Goal: Transaction & Acquisition: Download file/media

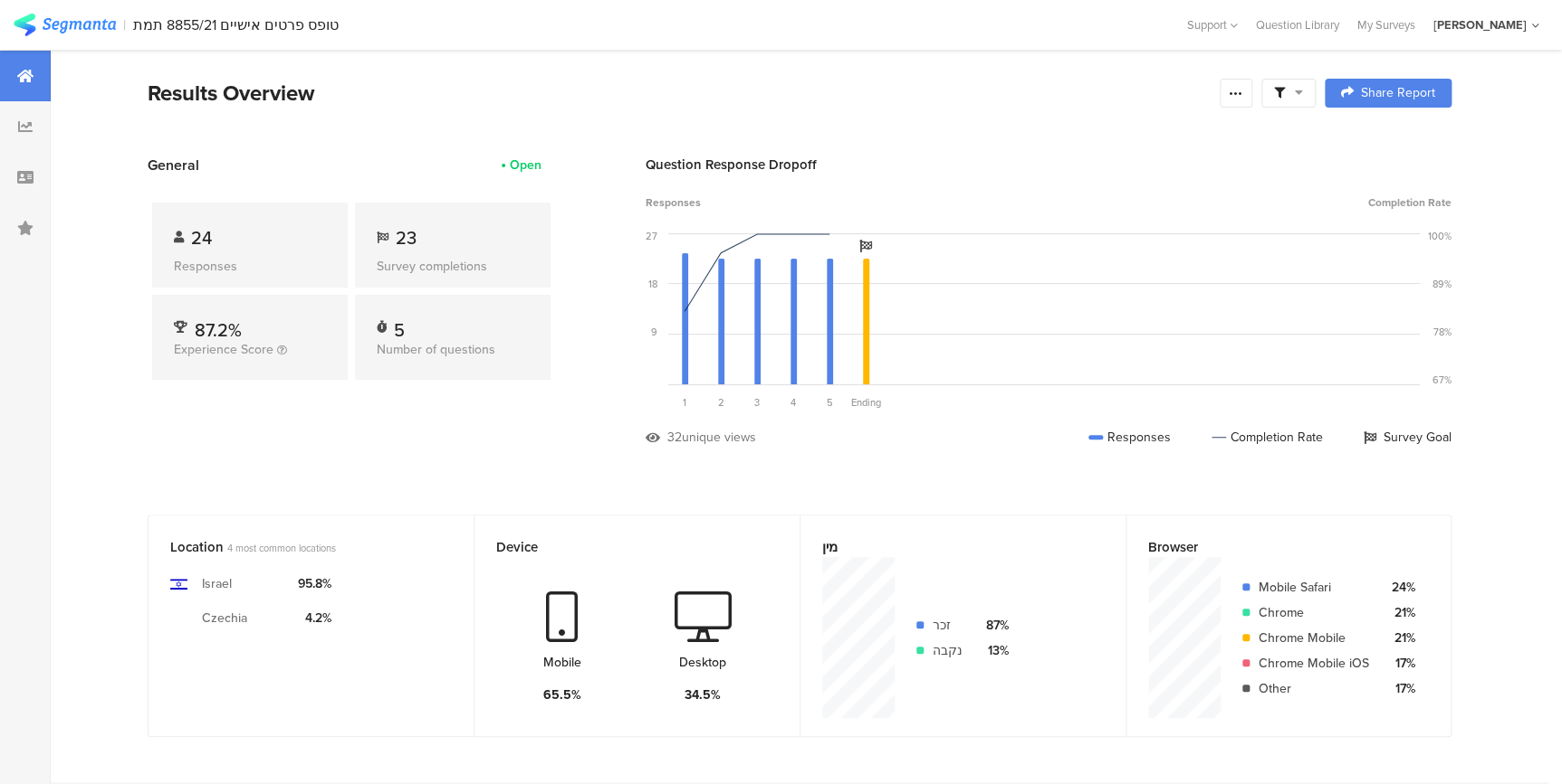
click at [1489, 19] on div "[PERSON_NAME]" at bounding box center [1479, 25] width 93 height 18
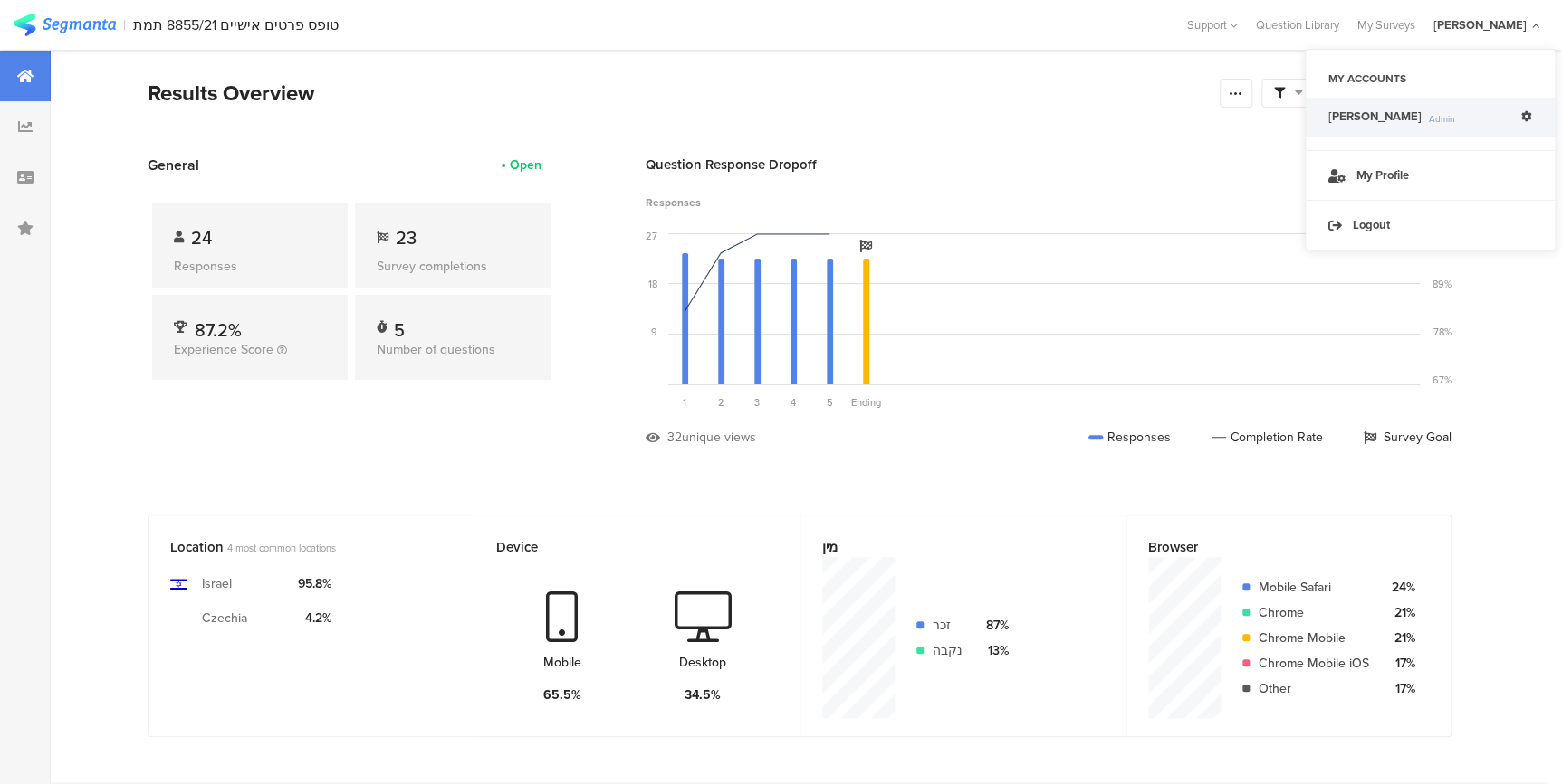
click at [1355, 125] on link "[PERSON_NAME] Admin" at bounding box center [1430, 117] width 249 height 39
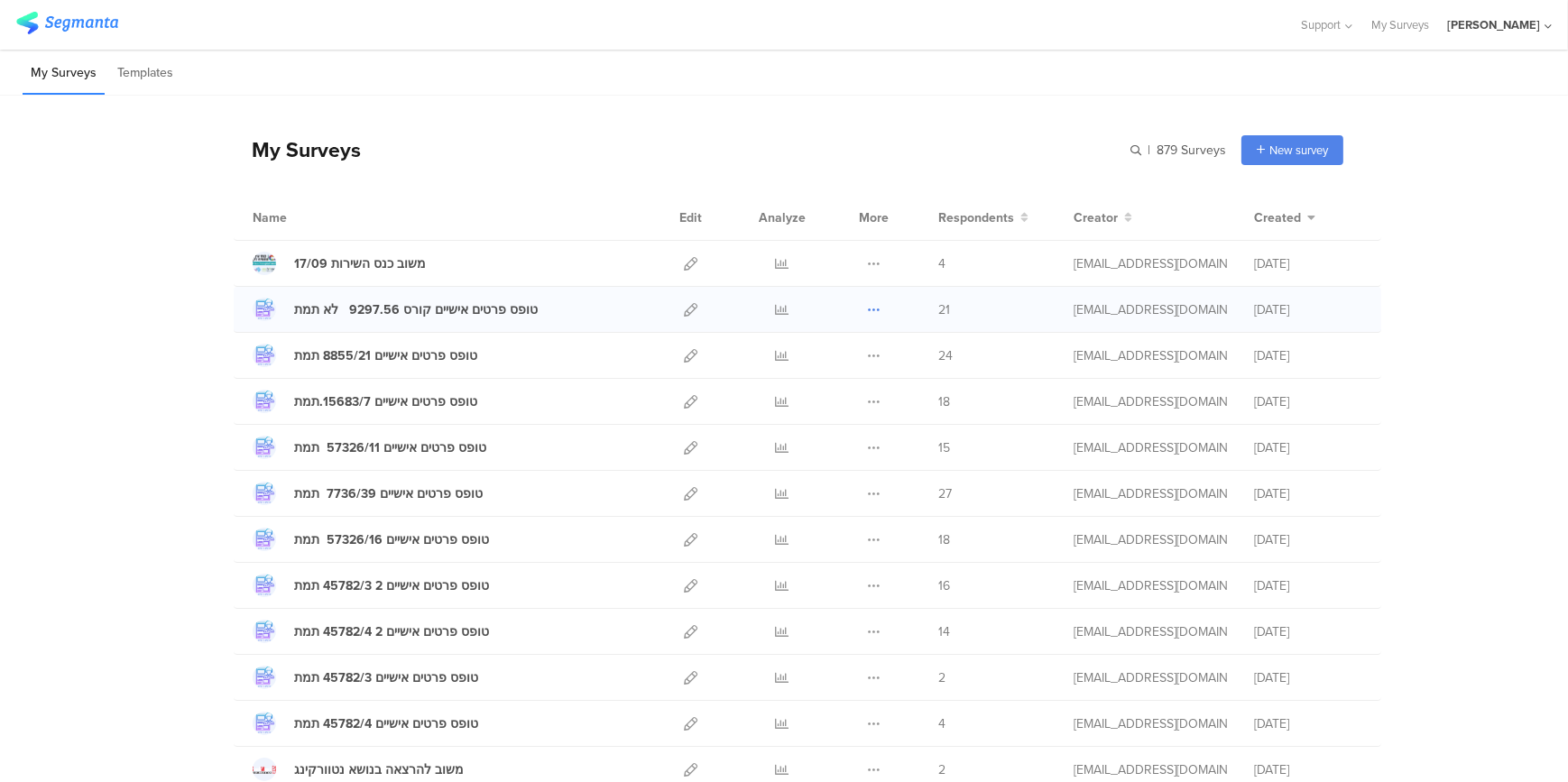
click at [872, 307] on icon at bounding box center [874, 310] width 14 height 14
click at [834, 386] on link "Export" at bounding box center [838, 387] width 99 height 32
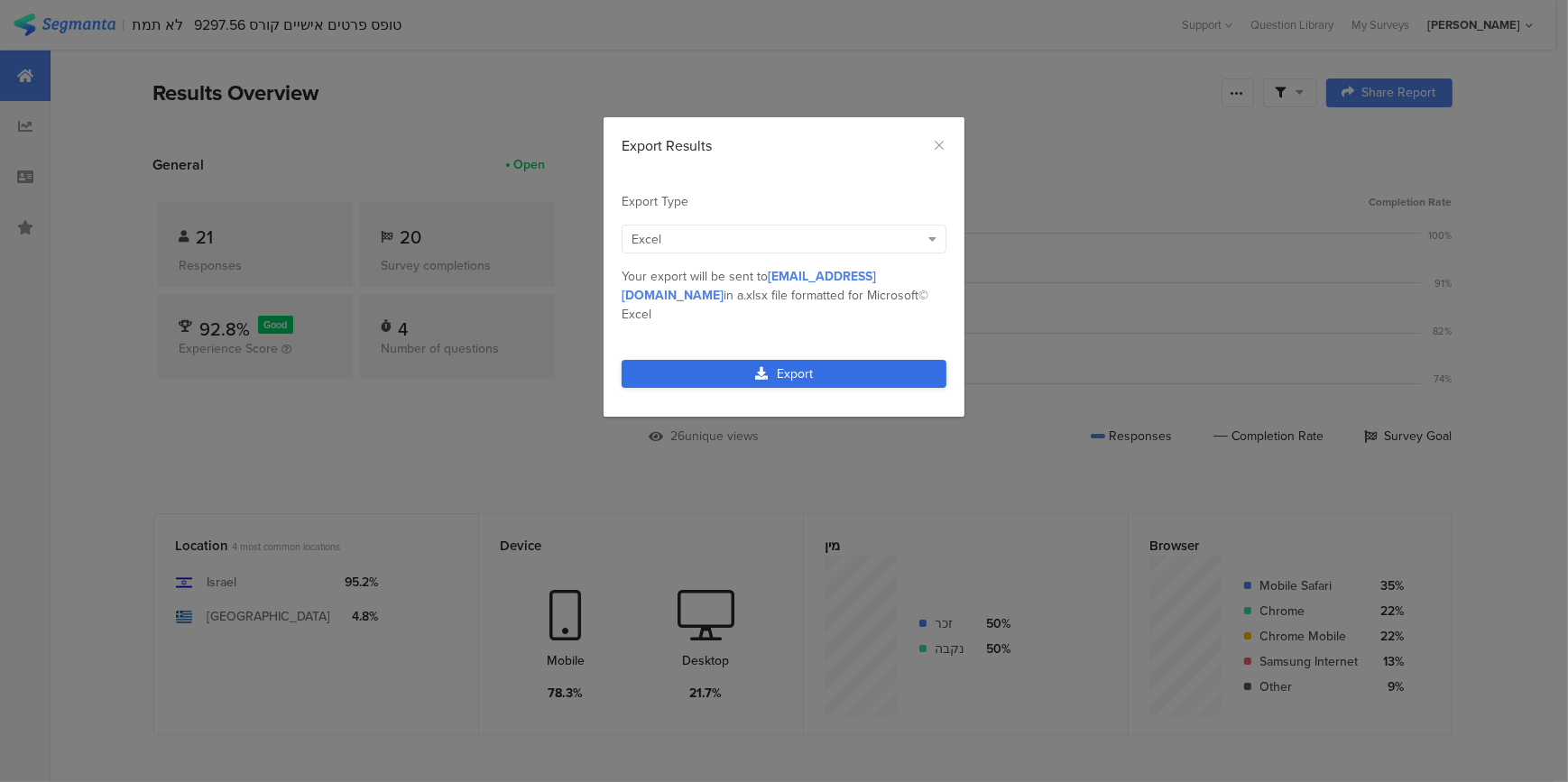
click at [856, 360] on link "Export" at bounding box center [784, 374] width 325 height 28
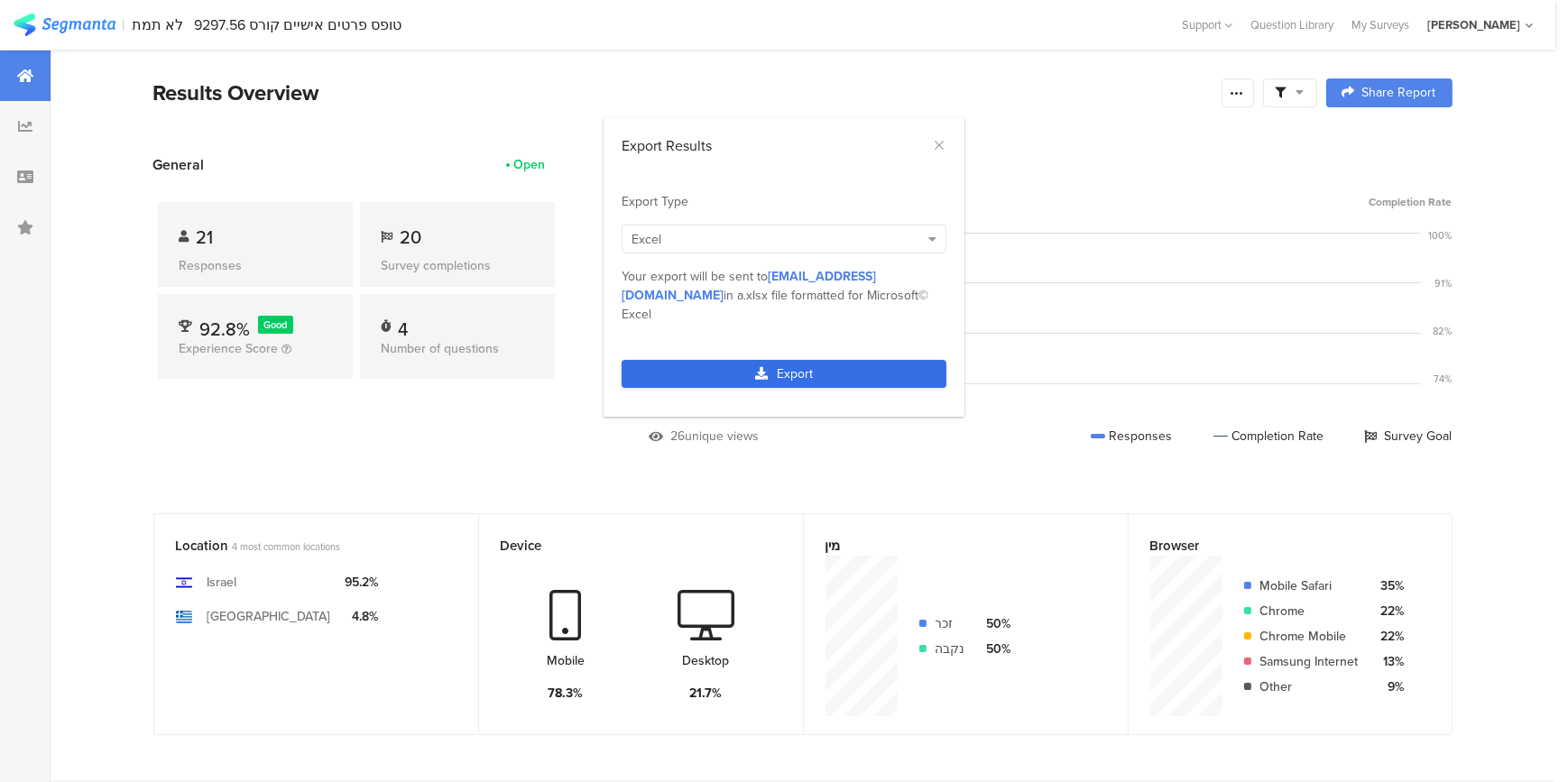
click at [784, 360] on link "Export" at bounding box center [784, 374] width 325 height 28
